Goal: Task Accomplishment & Management: Manage account settings

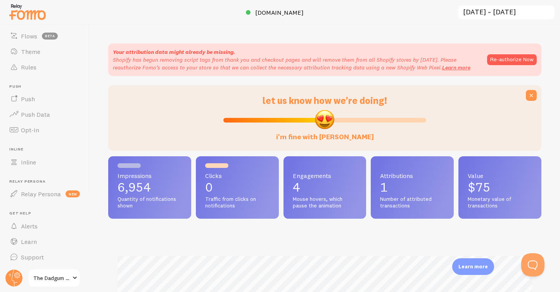
scroll to position [90, 0]
click at [74, 277] on span at bounding box center [74, 277] width 9 height 9
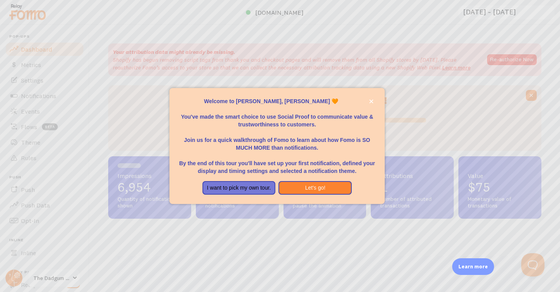
scroll to position [204, 433]
click at [371, 103] on icon "close," at bounding box center [372, 101] width 4 height 4
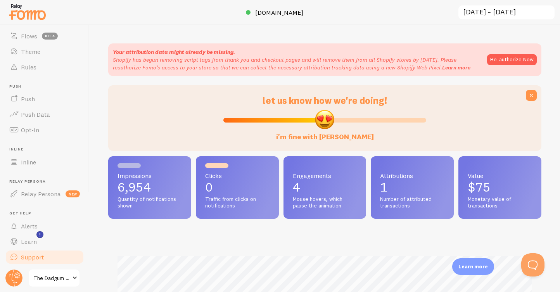
scroll to position [90, 0]
click at [32, 258] on span "Support" at bounding box center [32, 258] width 23 height 8
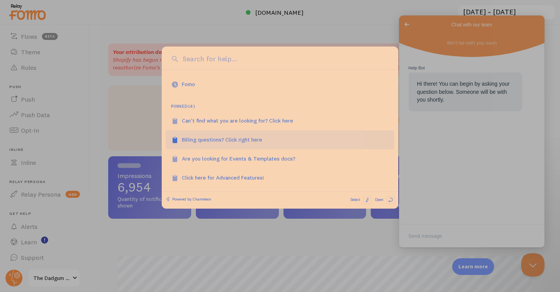
scroll to position [49, 0]
click at [241, 141] on div "Billing questions? Click right here" at bounding box center [226, 140] width 89 height 8
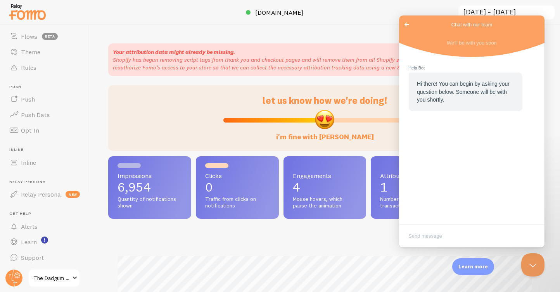
click at [73, 277] on span at bounding box center [74, 277] width 9 height 9
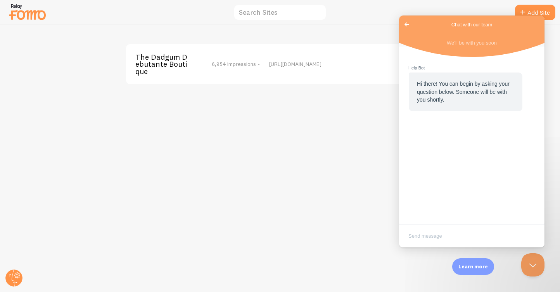
click at [406, 21] on span "Go back" at bounding box center [406, 24] width 9 height 9
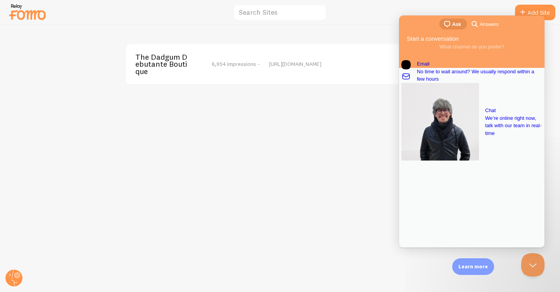
click at [342, 154] on div "The Dadgum Debutante Boutique 6,954 Impressions - [URL][DOMAIN_NAME]" at bounding box center [280, 158] width 560 height 267
click at [530, 263] on button "Close Beacon popover" at bounding box center [531, 263] width 23 height 23
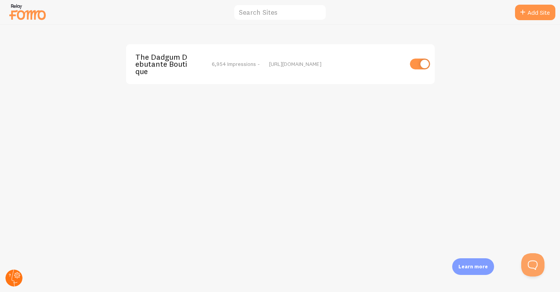
click at [12, 277] on circle at bounding box center [13, 278] width 17 height 17
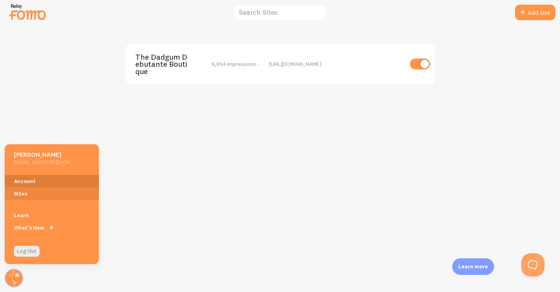
click at [33, 182] on link "Account" at bounding box center [52, 181] width 94 height 12
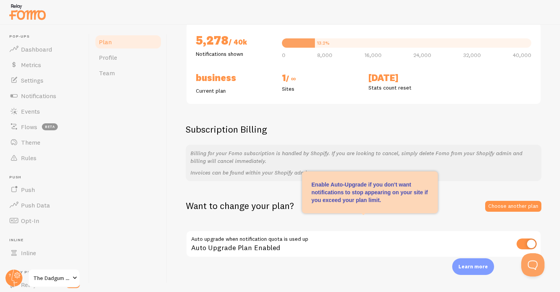
click at [529, 241] on input "checkbox" at bounding box center [527, 244] width 20 height 11
checkbox input "false"
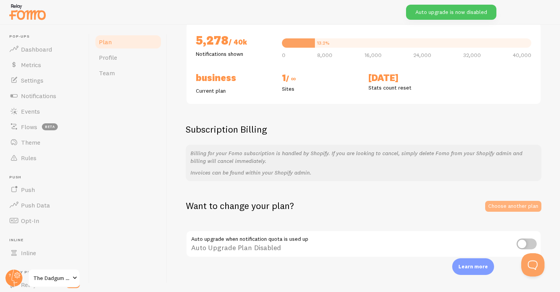
click at [516, 205] on link "Choose another plan" at bounding box center [513, 206] width 56 height 11
